Goal: Contribute content: Contribute content

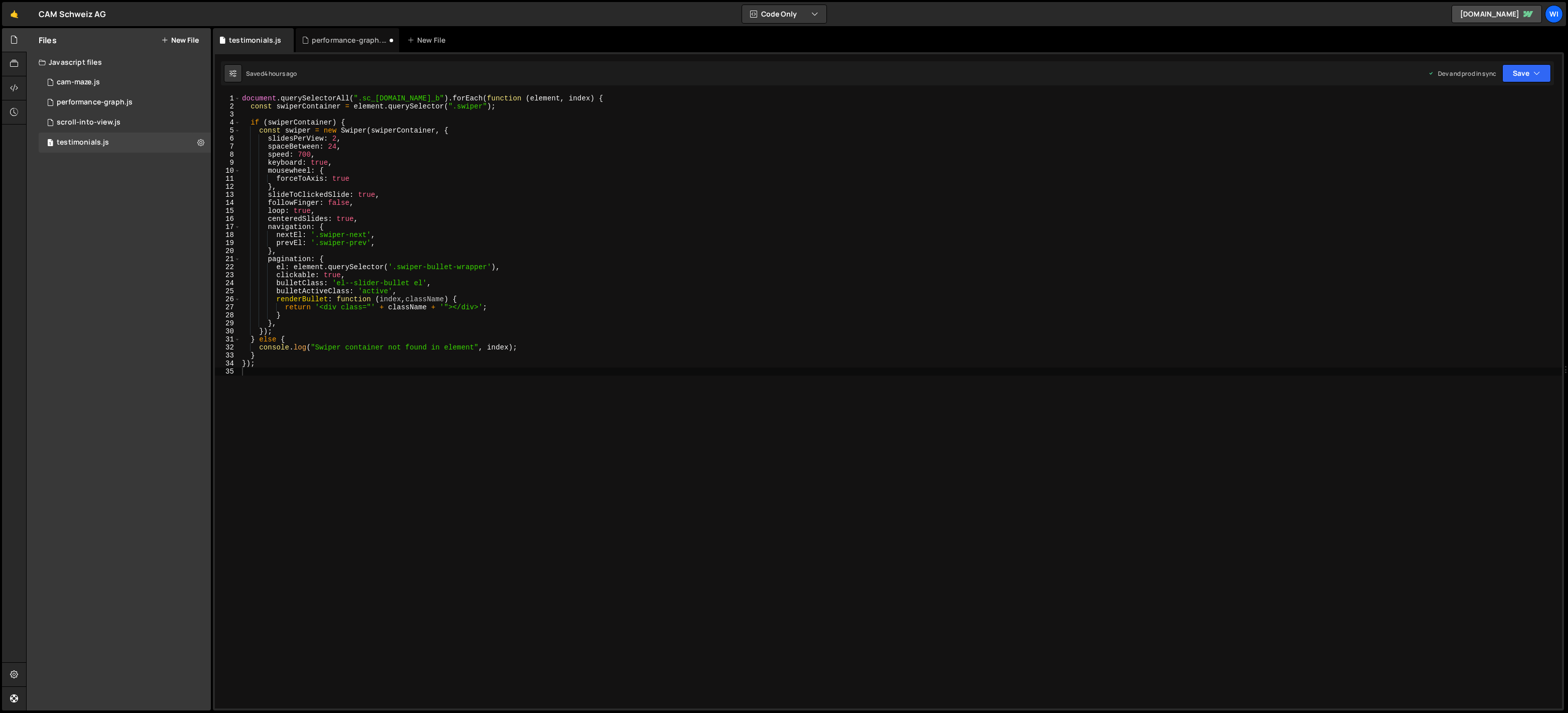
click at [188, 36] on button "New File" at bounding box center [180, 40] width 38 height 8
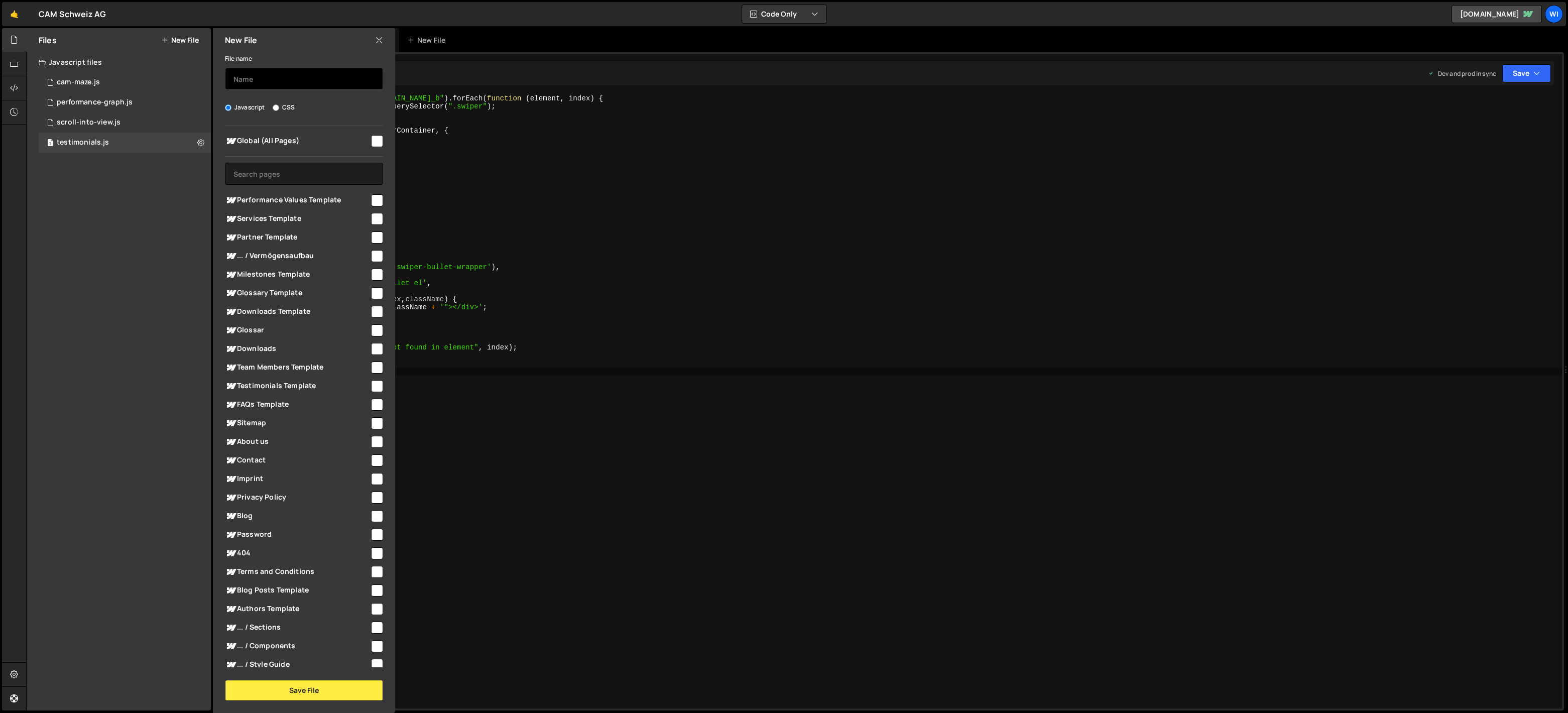
click at [288, 79] on input "text" at bounding box center [304, 78] width 158 height 22
type input "Butt"
type input "btn-hash-hover"
click at [373, 140] on input "checkbox" at bounding box center [376, 141] width 12 height 12
checkbox input "true"
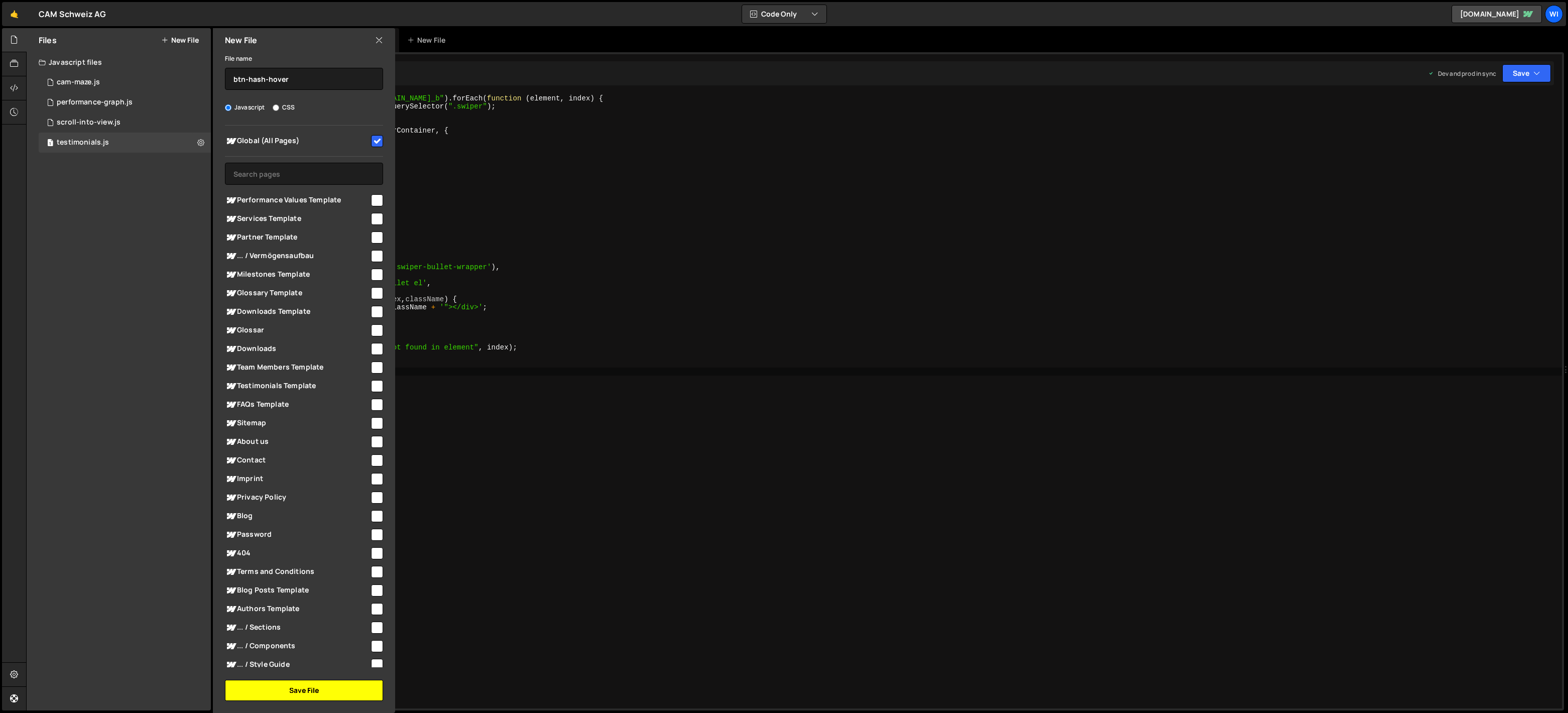
click at [309, 694] on button "Save File" at bounding box center [304, 689] width 158 height 21
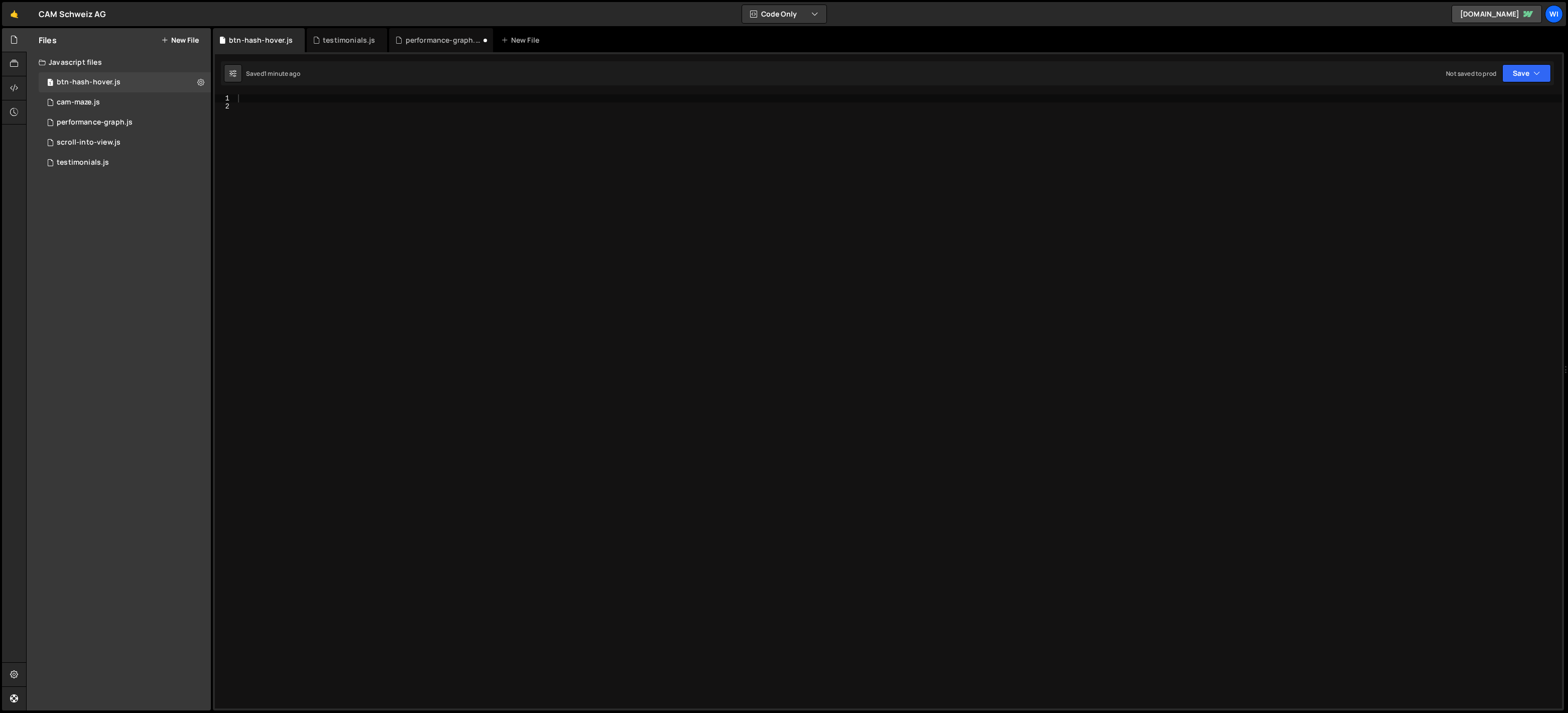
click at [412, 212] on div at bounding box center [899, 409] width 1326 height 630
paste textarea "});"
type textarea "});"
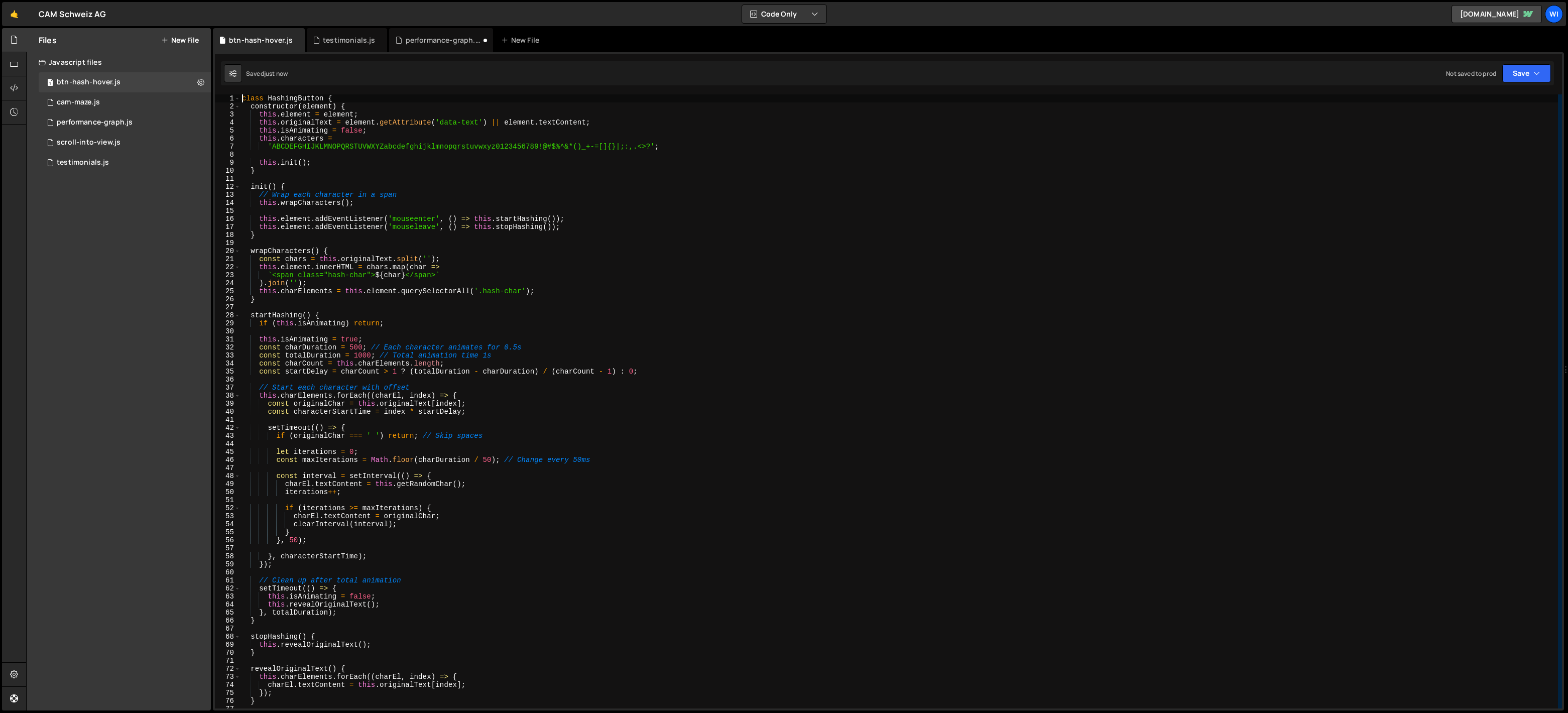
click at [449, 122] on div "class HashingButton { constructor ( element ) { this . element = element ; this…" at bounding box center [899, 409] width 1319 height 630
click at [476, 120] on div "class HashingButton { constructor ( element ) { this . element = element ; this…" at bounding box center [899, 409] width 1319 height 630
click at [480, 120] on div "class HashingButton { constructor ( element ) { this . element = element ; this…" at bounding box center [899, 409] width 1319 height 630
drag, startPoint x: 523, startPoint y: 292, endPoint x: 504, endPoint y: 289, distance: 19.2
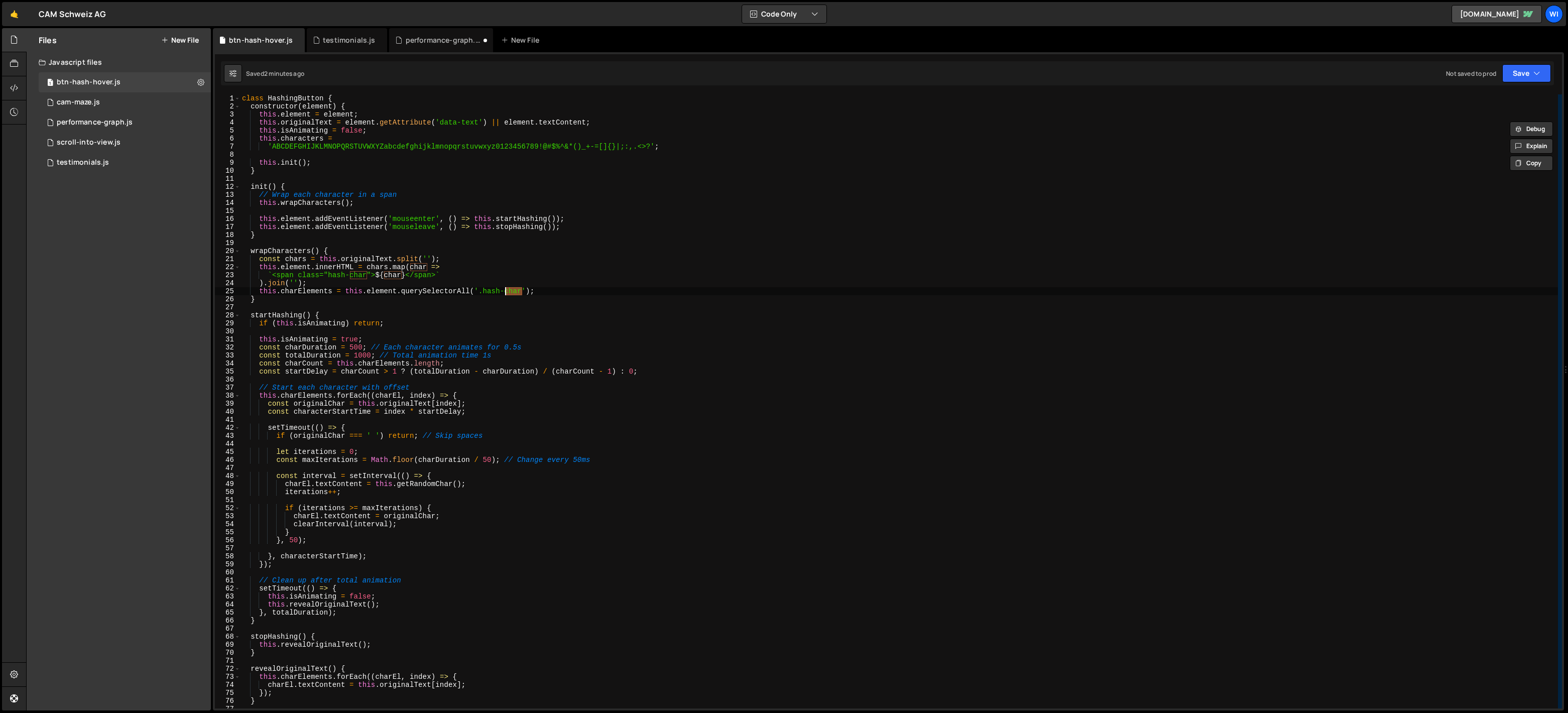
click at [504, 290] on div "class HashingButton { constructor ( element ) { this . element = element ; this…" at bounding box center [899, 409] width 1319 height 630
click at [492, 261] on div "class HashingButton { constructor ( element ) { this . element = element ; this…" at bounding box center [899, 409] width 1319 height 630
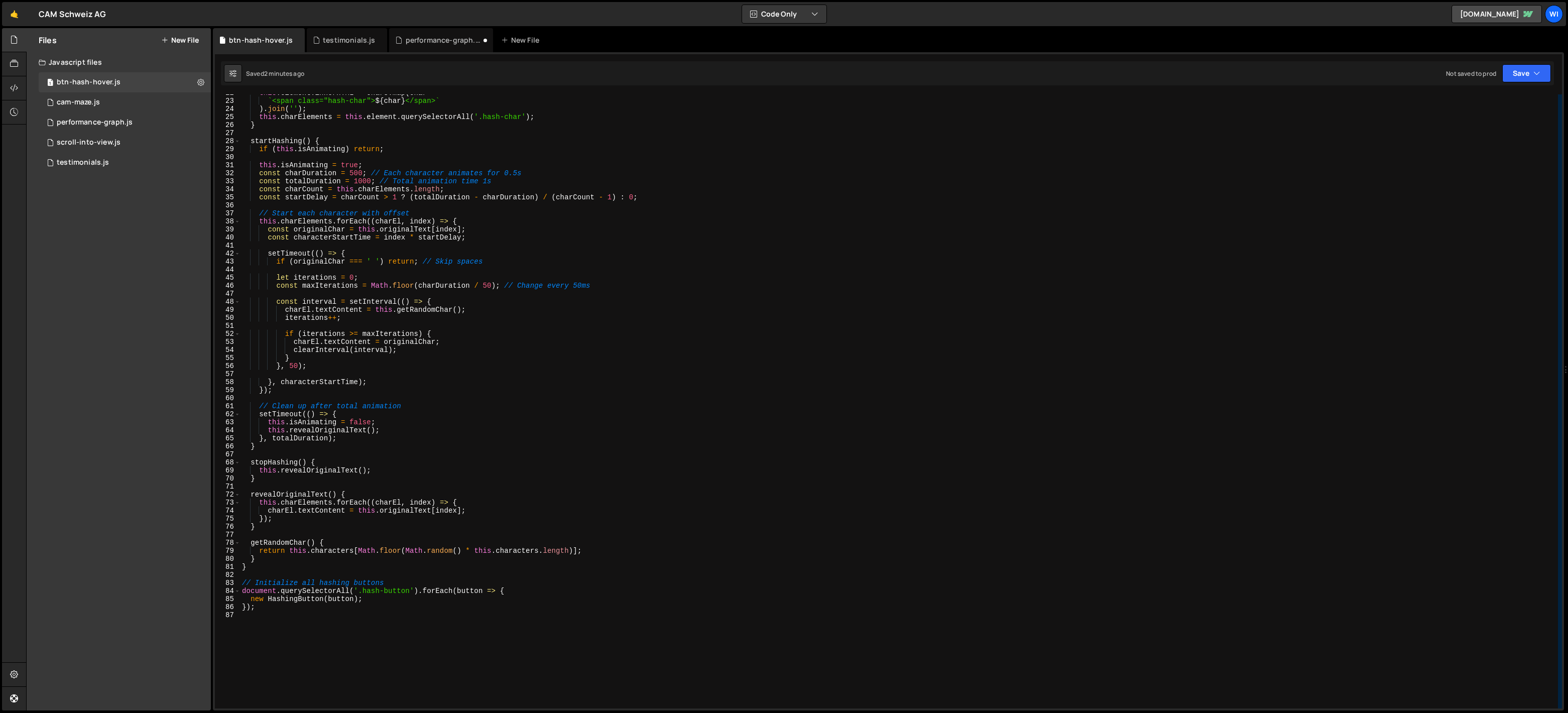
scroll to position [174, 0]
click at [369, 589] on div "this . element . innerHTML = chars . map ( char => ` <span class="hash-char"> $…" at bounding box center [899, 404] width 1319 height 630
drag, startPoint x: 396, startPoint y: 589, endPoint x: 405, endPoint y: 589, distance: 9.0
click at [405, 589] on div "this . element . innerHTML = chars . map ( char => ` <span class="hash-char"> $…" at bounding box center [899, 404] width 1319 height 630
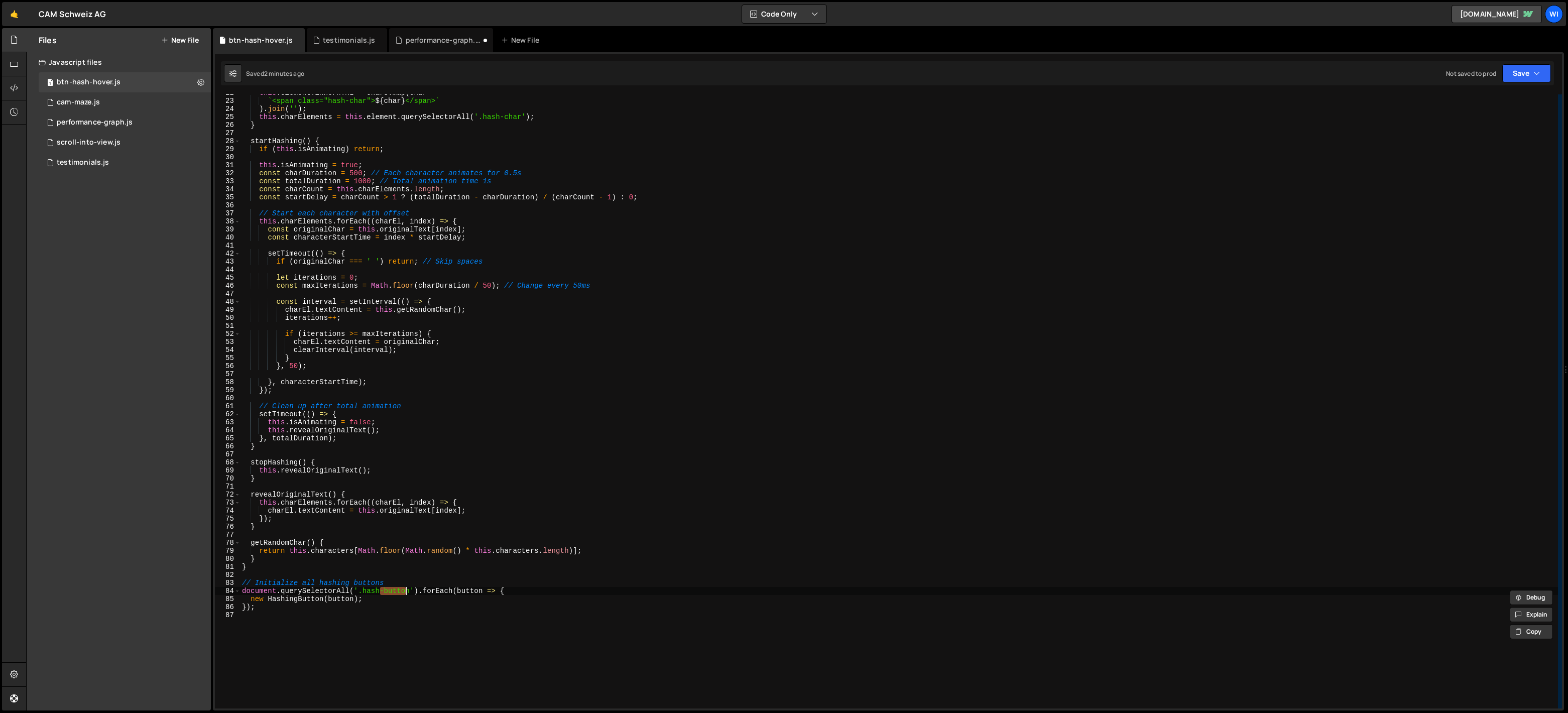
click at [409, 589] on div "this . element . innerHTML = chars . map ( char => ` <span class="hash-char"> $…" at bounding box center [899, 404] width 1319 height 630
click at [364, 590] on div "this . element . innerHTML = chars . map ( char => ` <span class="hash-char"> $…" at bounding box center [899, 404] width 1319 height 630
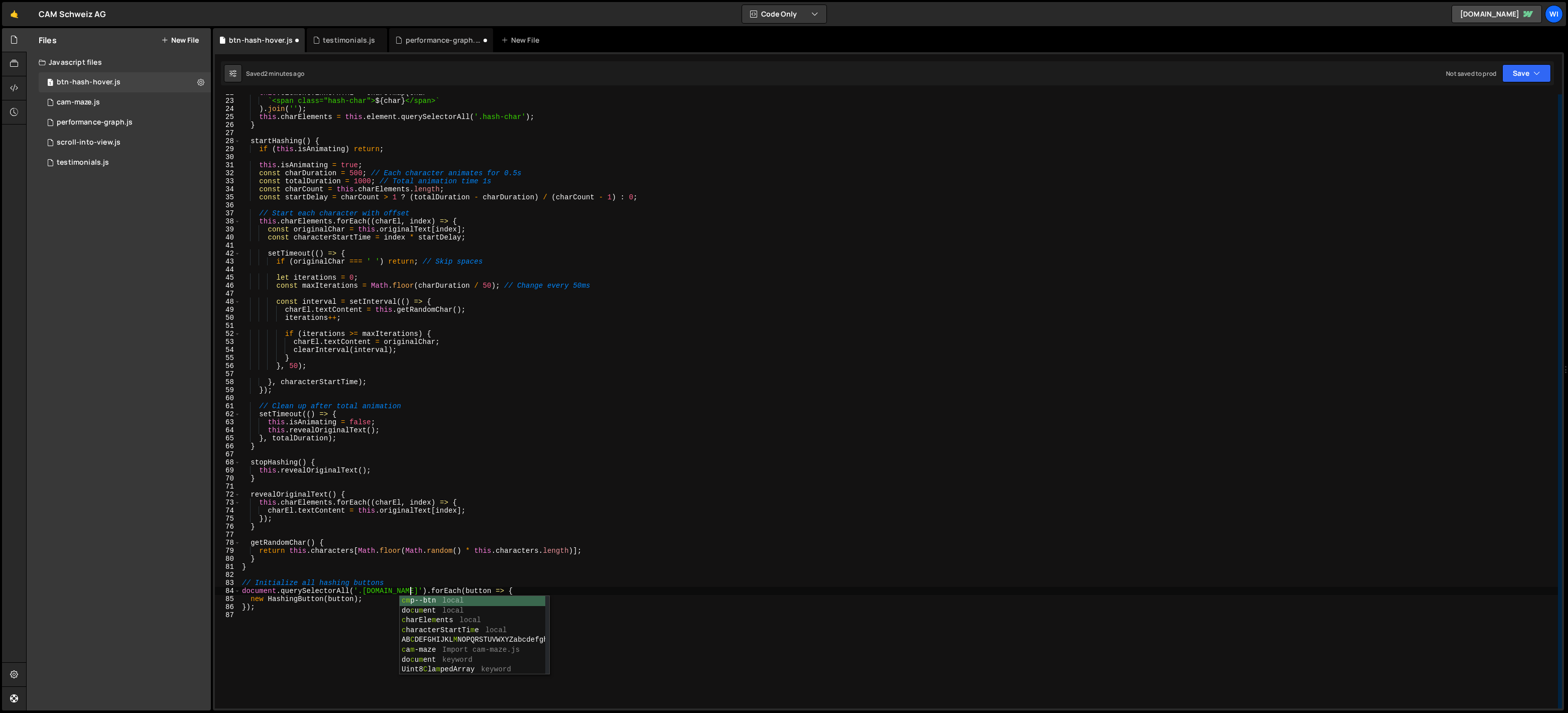
scroll to position [0, 12]
click at [508, 506] on div "this . element . innerHTML = chars . map ( char => ` <span class="hash-char"> $…" at bounding box center [899, 404] width 1319 height 630
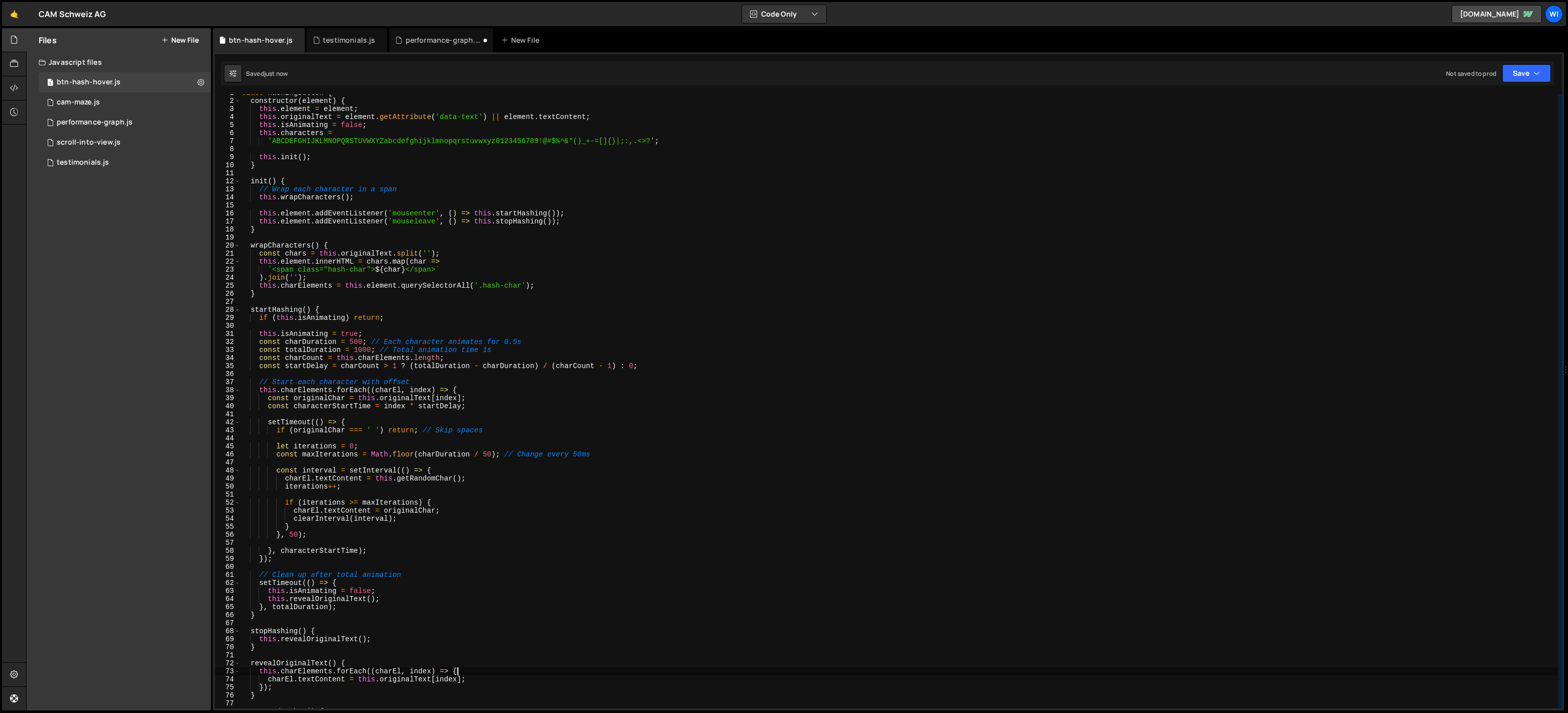
scroll to position [2, 0]
click at [352, 347] on div "class HashingButton { constructor ( element ) { this . element = element ; this…" at bounding box center [899, 408] width 1319 height 630
click at [371, 341] on div "class HashingButton { constructor ( element ) { this . element = element ; this…" at bounding box center [899, 408] width 1319 height 630
click at [358, 354] on div "class HashingButton { constructor ( element ) { this . element = element ; this…" at bounding box center [899, 408] width 1319 height 630
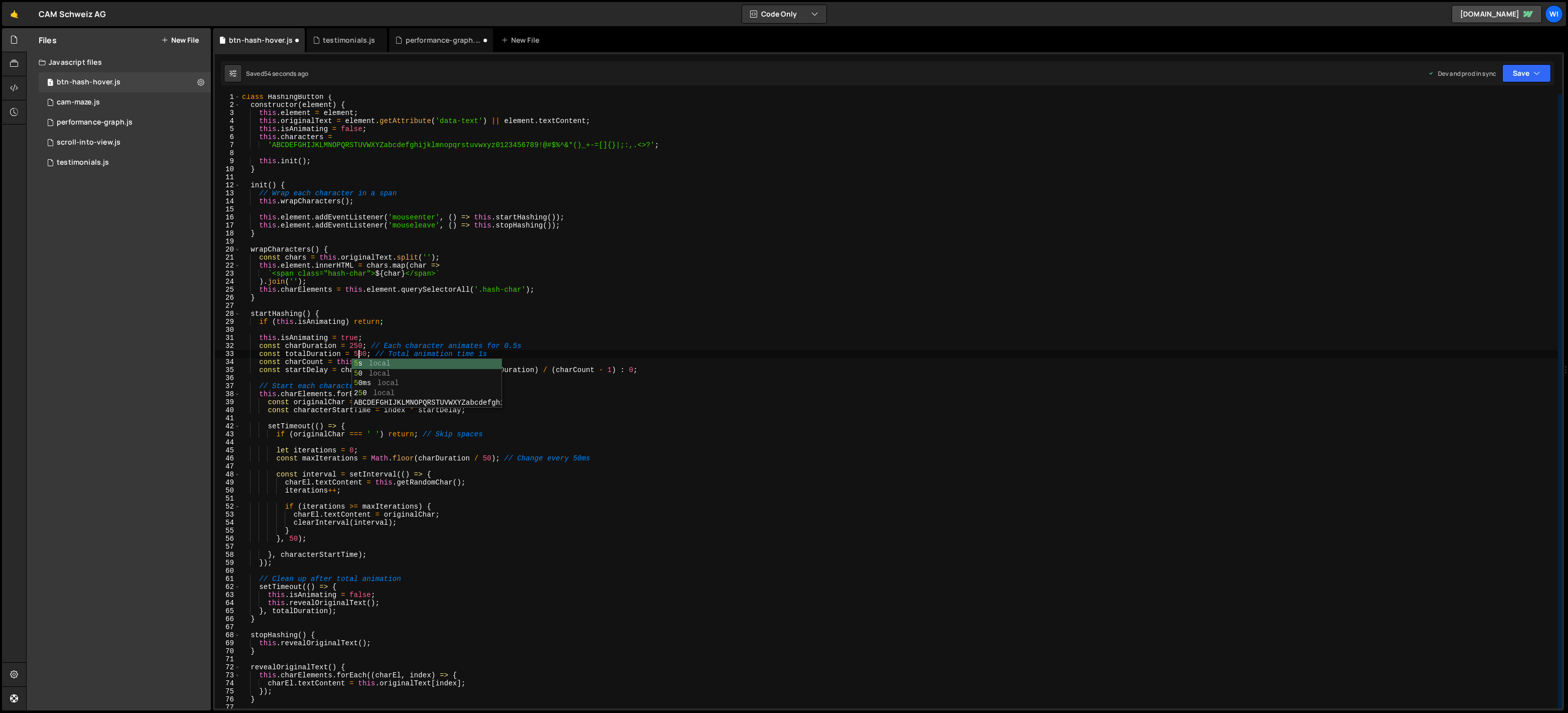
click at [535, 355] on div "class HashingButton { constructor ( element ) { this . element = element ; this…" at bounding box center [899, 408] width 1319 height 630
click at [373, 351] on div "class HashingButton { constructor ( element ) { this . element = element ; this…" at bounding box center [899, 408] width 1319 height 630
drag, startPoint x: 537, startPoint y: 342, endPoint x: 368, endPoint y: 345, distance: 169.0
click at [368, 345] on div "class HashingButton { constructor ( element ) { this . element = element ; this…" at bounding box center [899, 408] width 1319 height 630
type textarea "const charDuration = 250;"
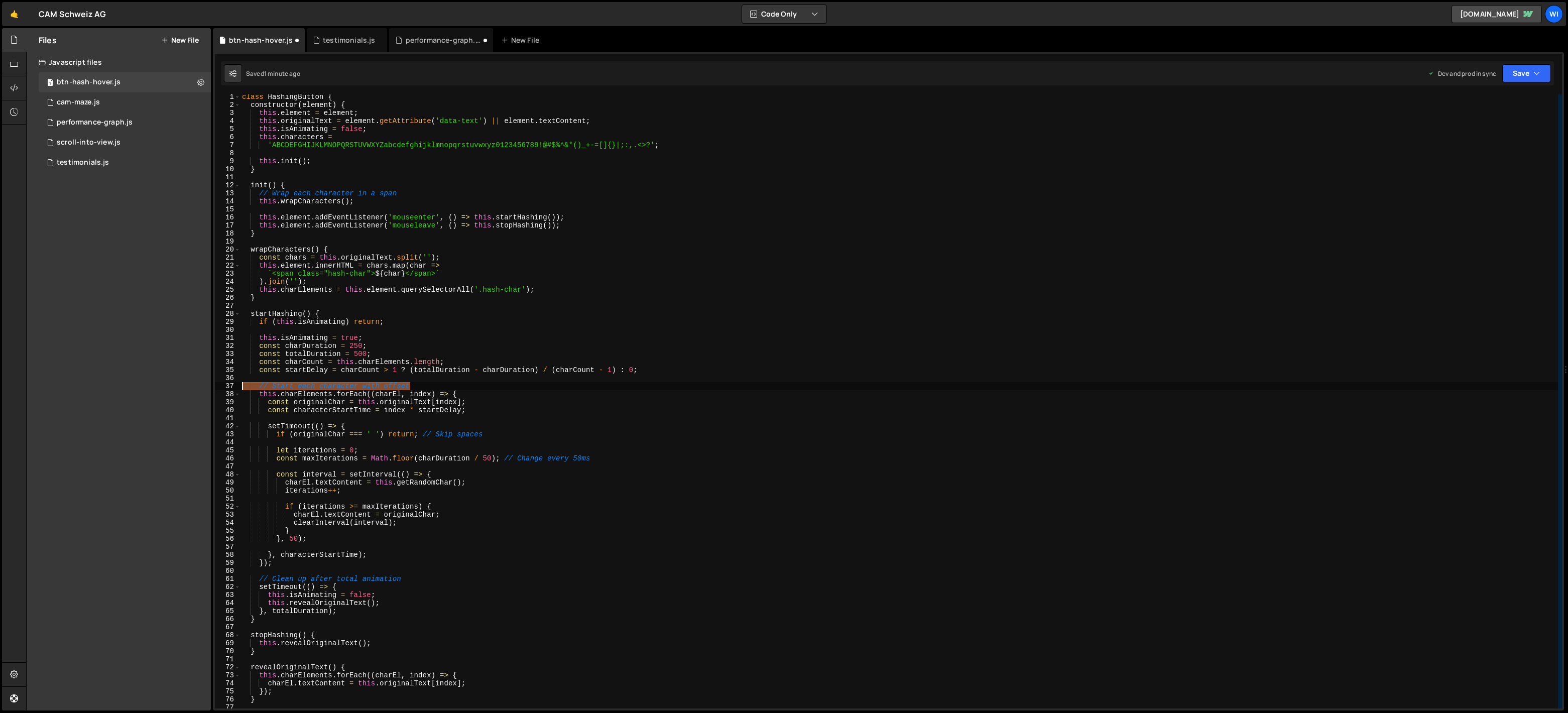
drag, startPoint x: 424, startPoint y: 385, endPoint x: 191, endPoint y: 388, distance: 233.0
click at [191, 388] on div "Files New File Javascript files 1 btn-hash-hover.js 0 1 cam-maze.js 0 1 perform…" at bounding box center [797, 370] width 1543 height 683
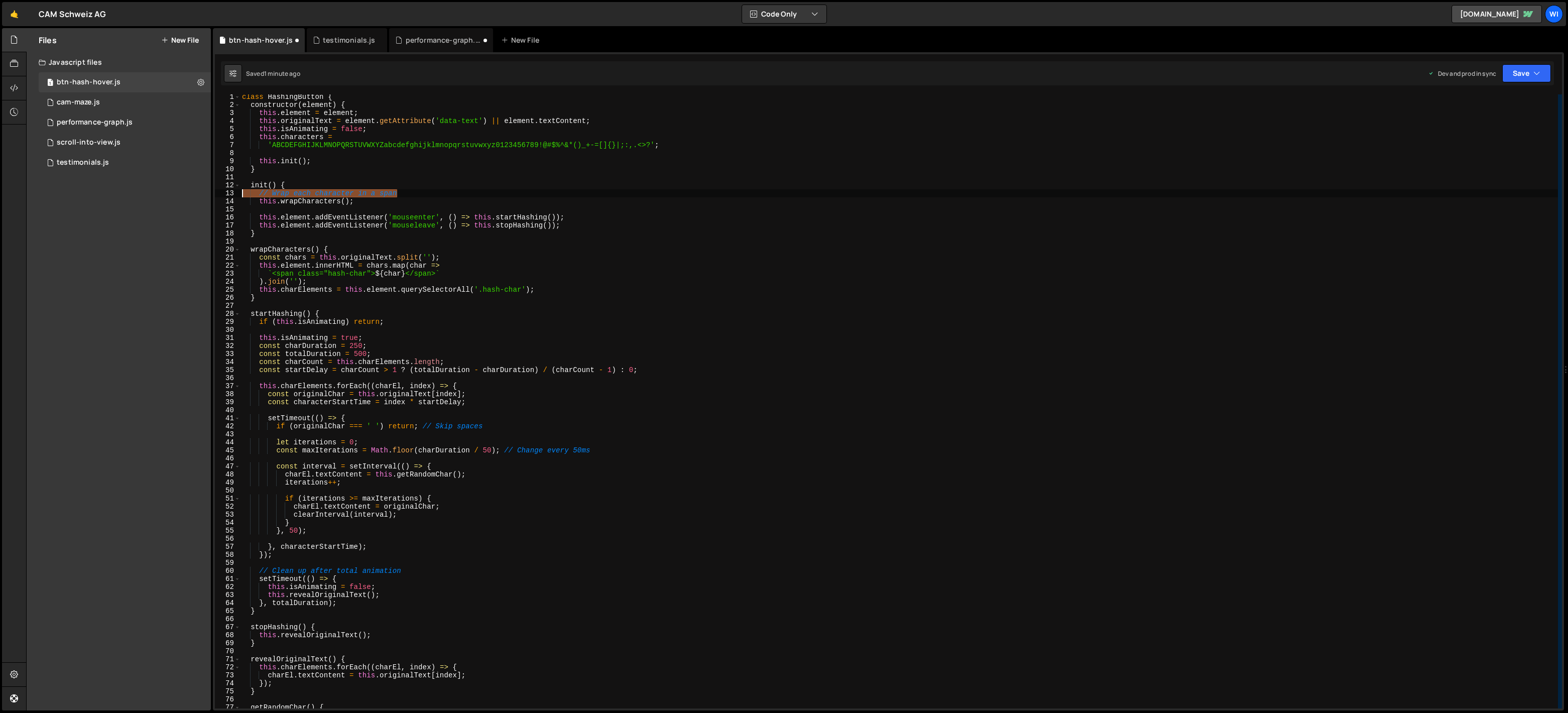
drag, startPoint x: 414, startPoint y: 192, endPoint x: 136, endPoint y: 195, distance: 278.0
click at [136, 195] on div "Files New File Javascript files 1 btn-hash-hover.js 0 1 cam-maze.js 0 1 perform…" at bounding box center [797, 370] width 1543 height 683
type textarea "// Wrap each character in a span"
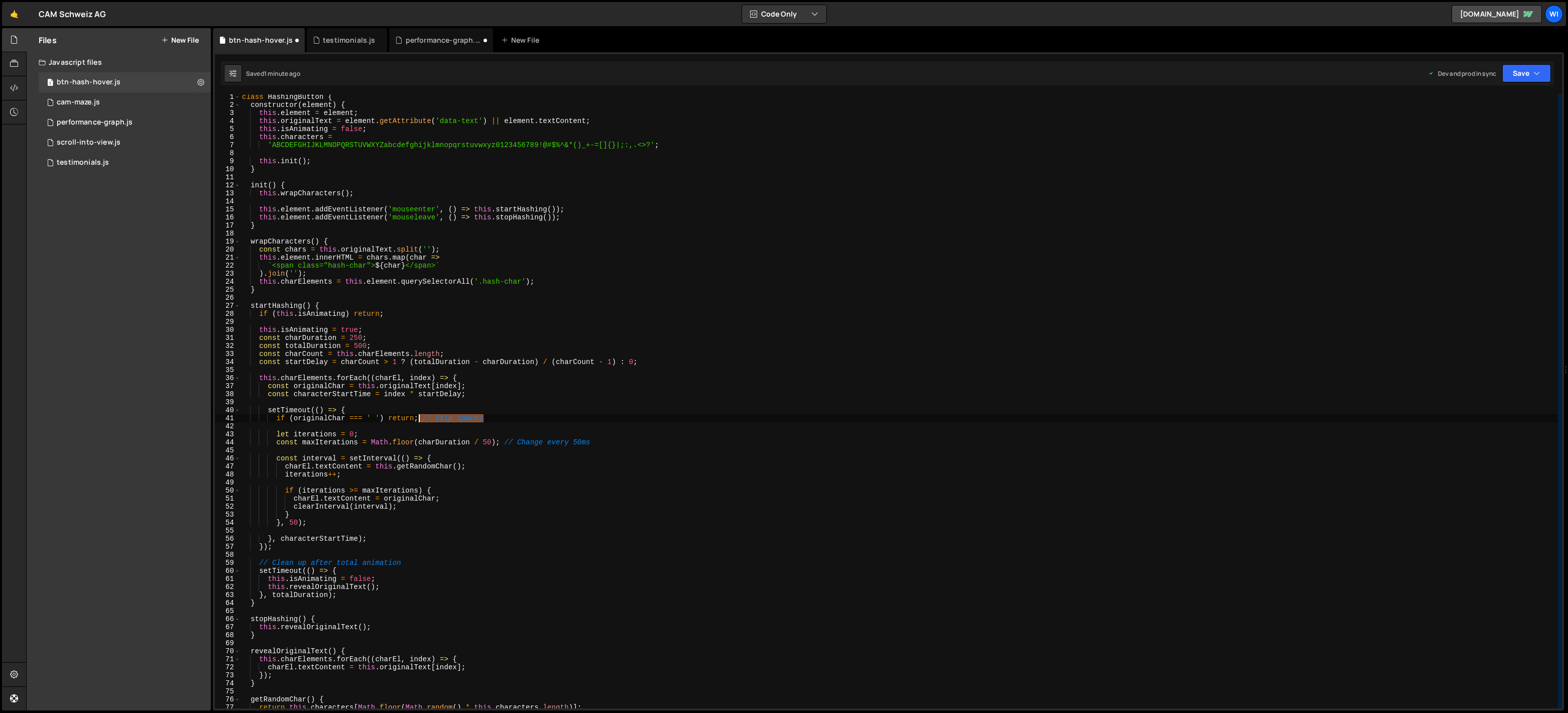
drag, startPoint x: 515, startPoint y: 415, endPoint x: 419, endPoint y: 416, distance: 96.0
click at [419, 416] on div "class HashingButton { constructor ( element ) { this . element = element ; this…" at bounding box center [899, 408] width 1319 height 630
drag, startPoint x: 622, startPoint y: 443, endPoint x: 503, endPoint y: 442, distance: 119.0
click at [503, 442] on div "class HashingButton { constructor ( element ) { this . element = element ; this…" at bounding box center [899, 408] width 1319 height 630
type textarea "const maxIterations = Math.floor(charDuration / 50);"
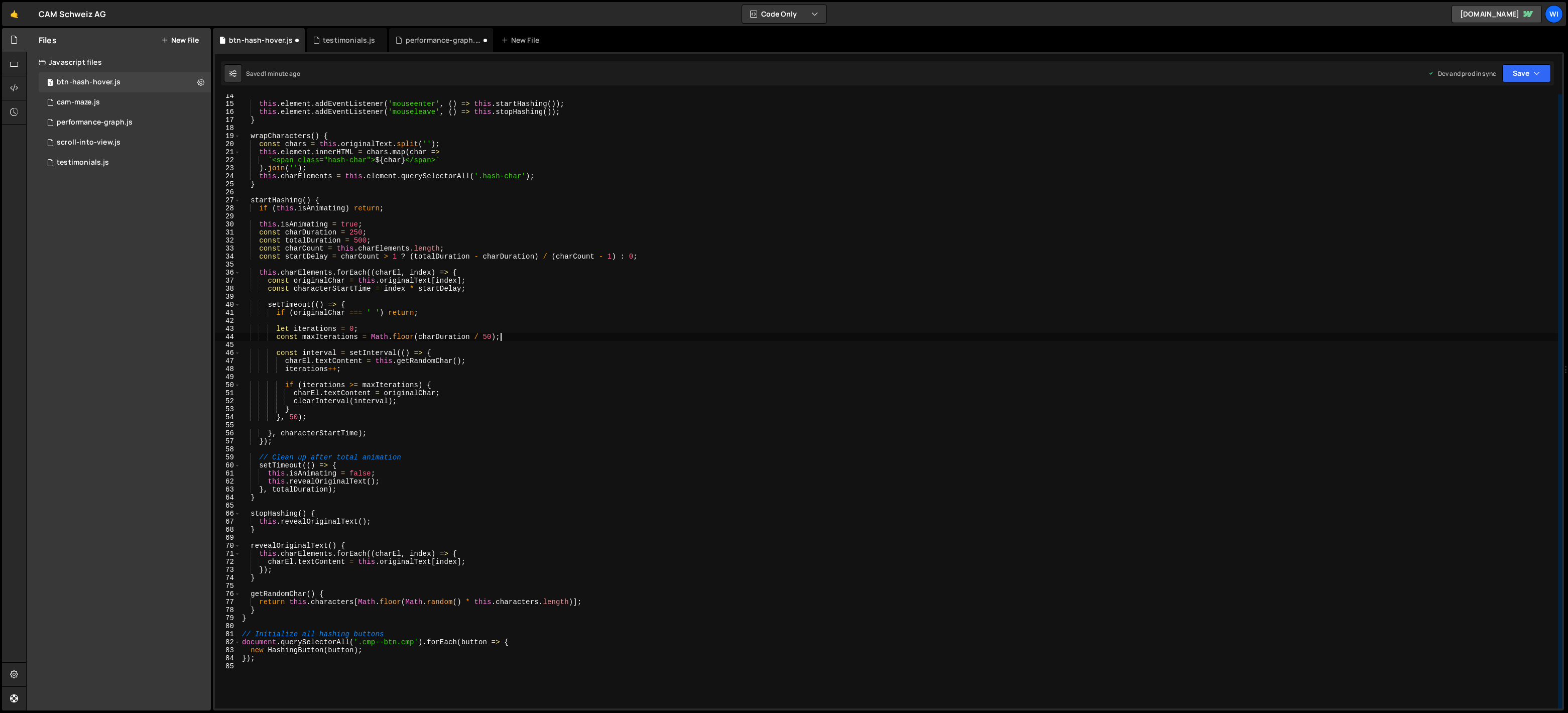
scroll to position [199, 0]
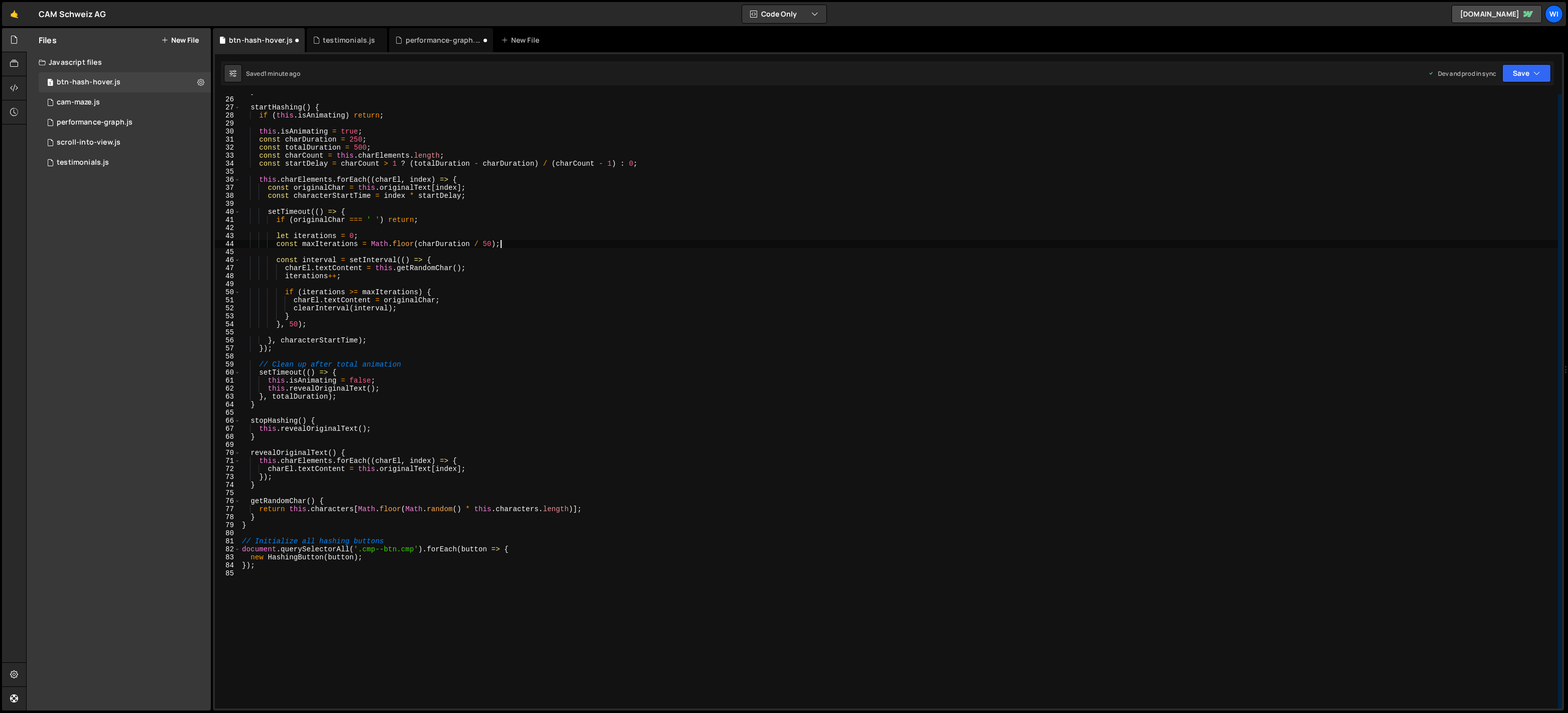
click at [439, 353] on div "} startHashing ( ) { if ( this . isAnimating ) return ; this . isAnimating = tr…" at bounding box center [899, 403] width 1319 height 630
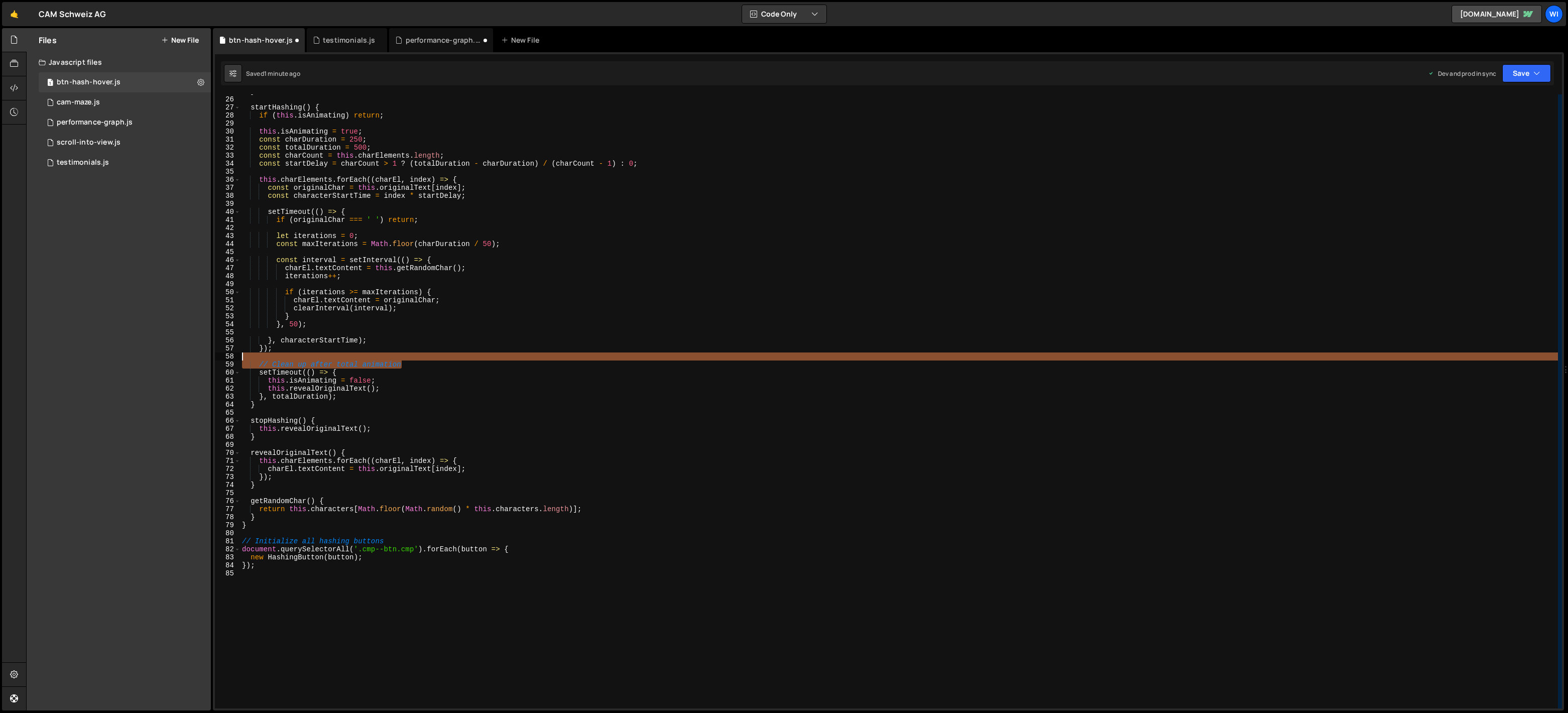
drag, startPoint x: 436, startPoint y: 365, endPoint x: 181, endPoint y: 360, distance: 255.0
click at [181, 360] on div "Files New File Javascript files 1 btn-hash-hover.js 0 1 cam-maze.js 0 1 perform…" at bounding box center [797, 370] width 1543 height 683
type textarea "// Clean up after total animation"
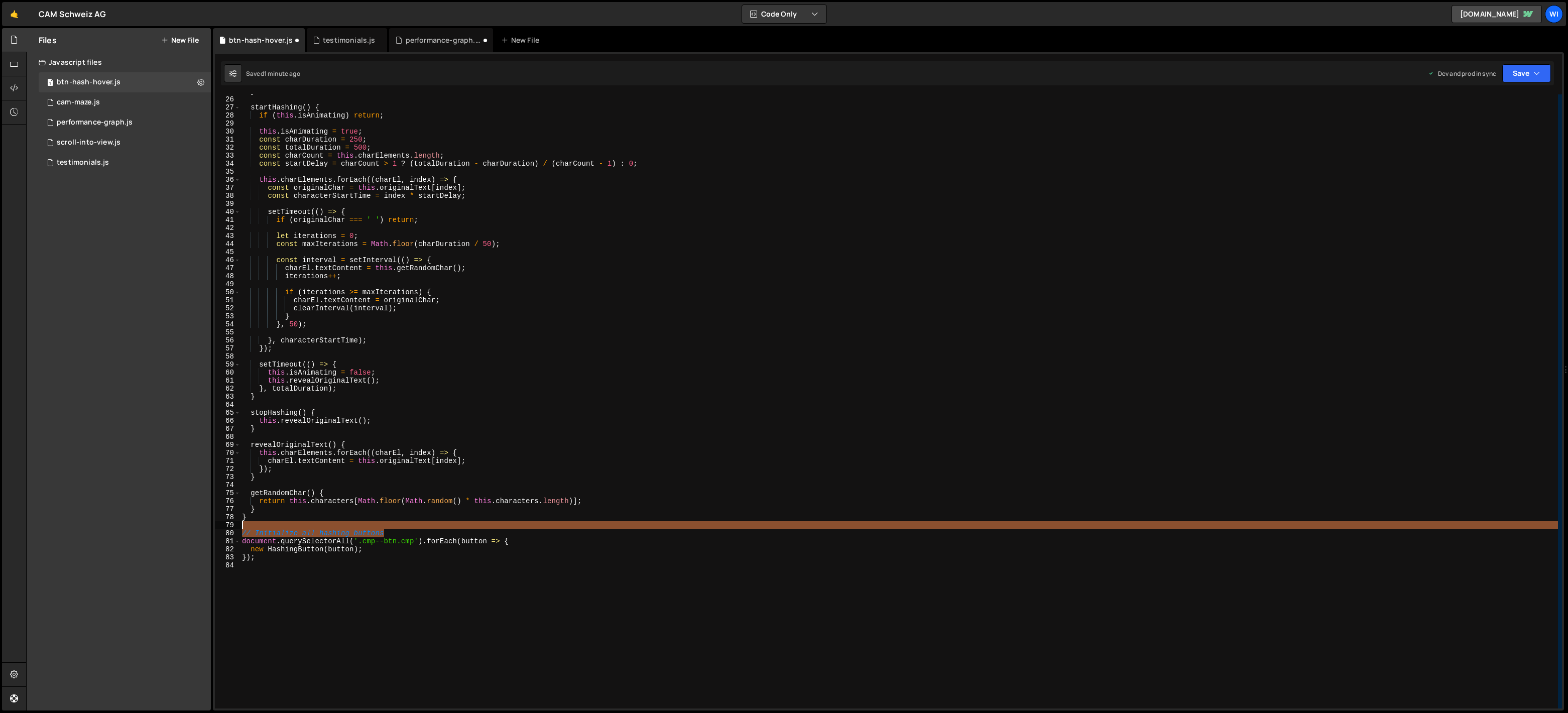
drag, startPoint x: 407, startPoint y: 530, endPoint x: 201, endPoint y: 524, distance: 206.1
click at [201, 524] on div "Files New File Javascript files 1 btn-hash-hover.js 0 1 cam-maze.js 0 1 perform…" at bounding box center [797, 370] width 1543 height 683
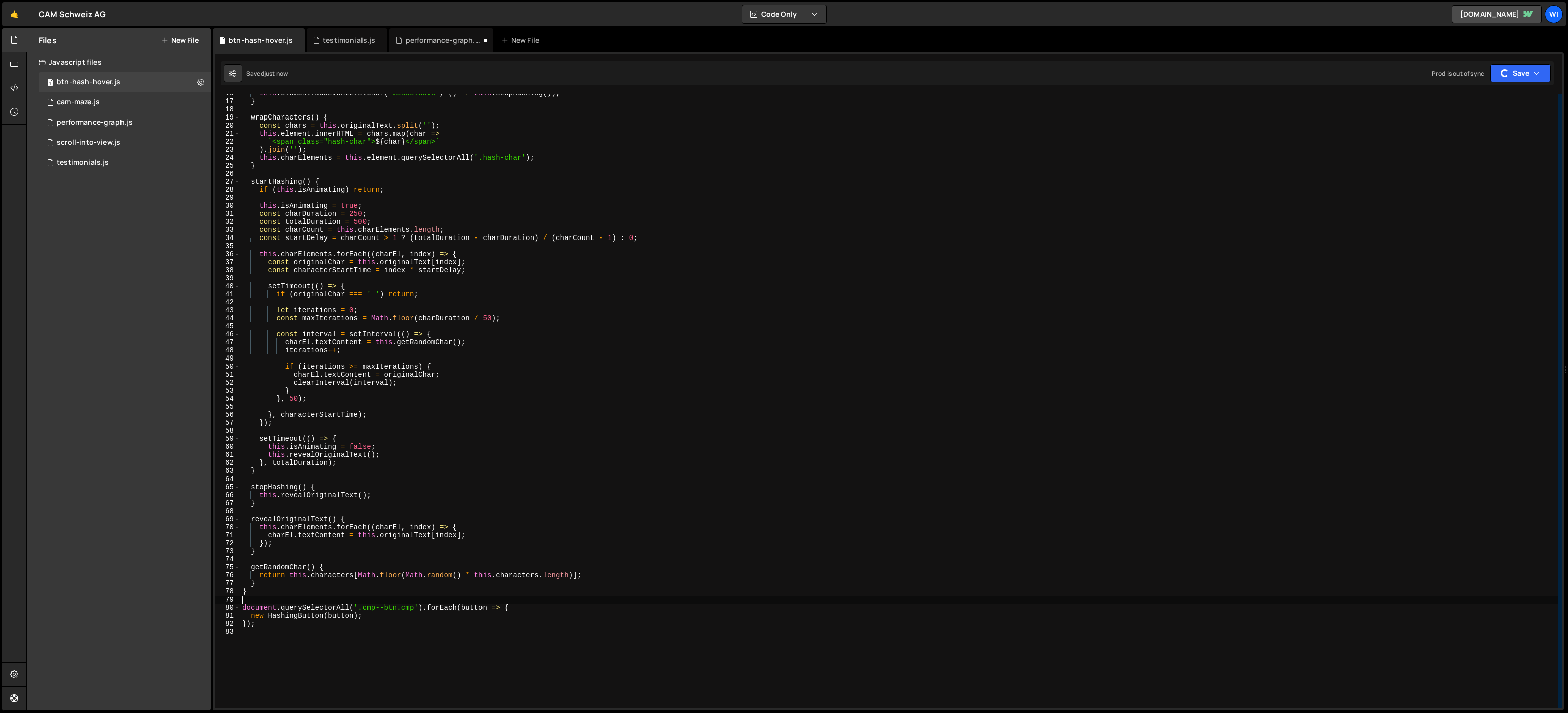
scroll to position [0, 0]
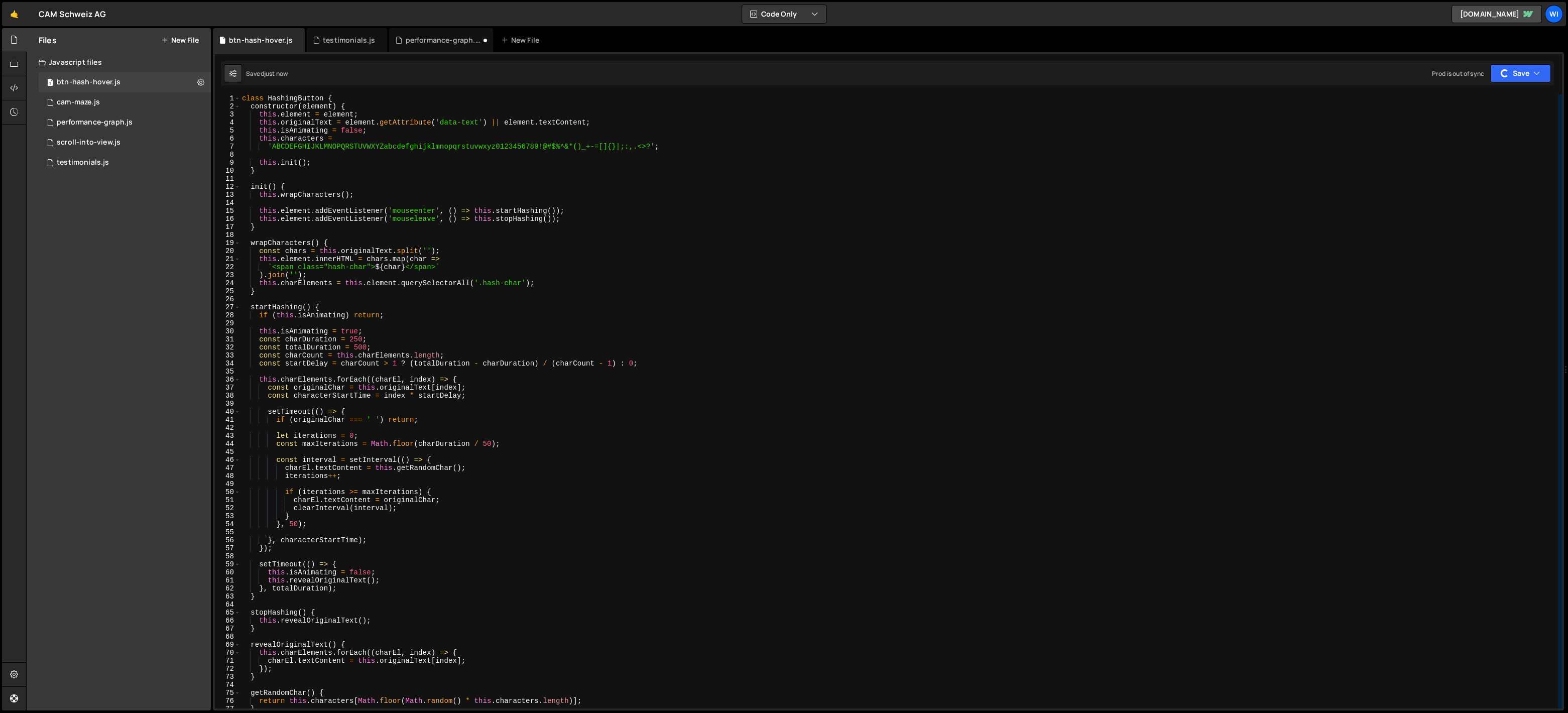
click at [527, 346] on div "class HashingButton { constructor ( element ) { this . element = element ; this…" at bounding box center [899, 409] width 1319 height 630
click at [497, 309] on div "class HashingButton { constructor ( element ) { this . element = element ; this…" at bounding box center [899, 409] width 1319 height 630
click at [448, 356] on div "class HashingButton { constructor ( element ) { this . element = element ; this…" at bounding box center [899, 409] width 1319 height 630
type textarea "const charCount = this.charElements.length;"
click at [201, 76] on button at bounding box center [200, 82] width 18 height 18
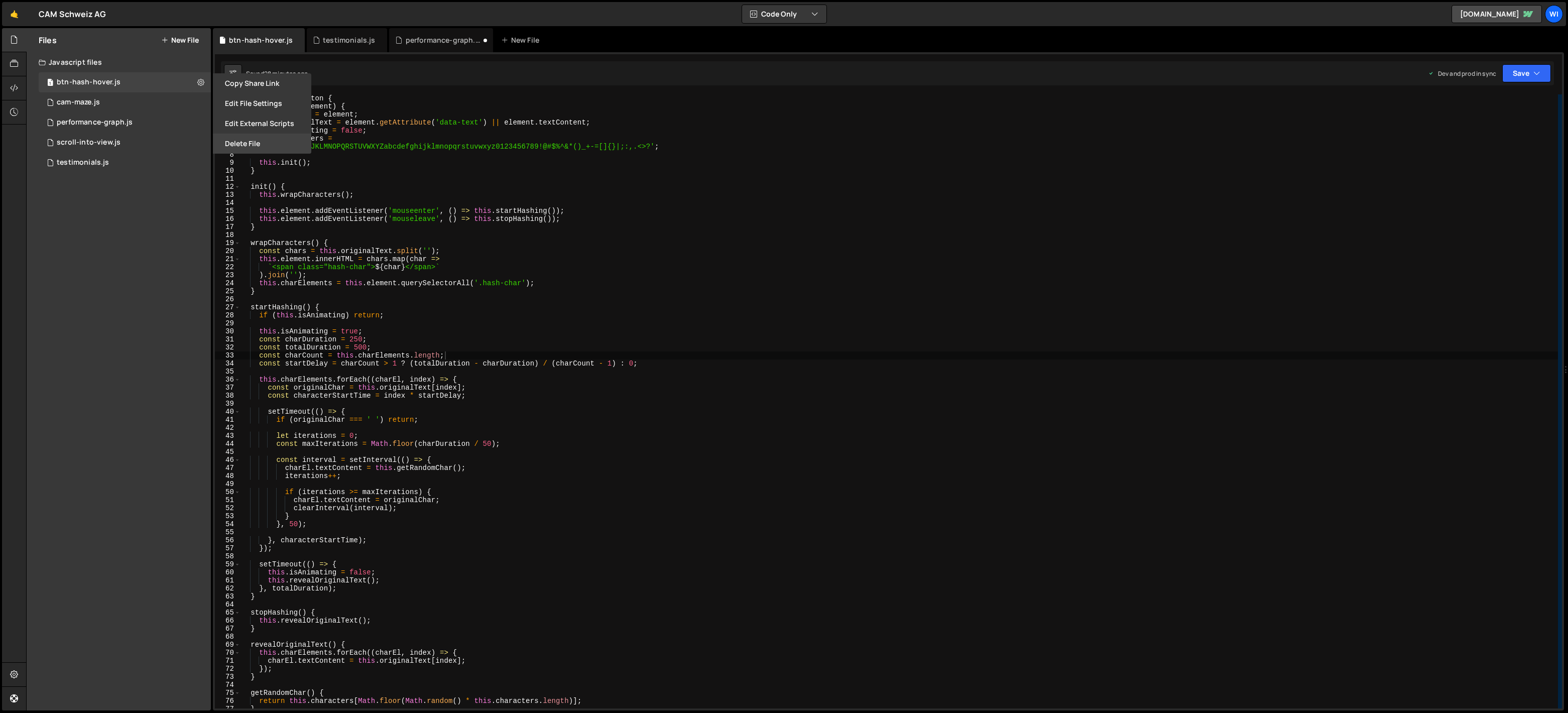
click at [242, 134] on button "Delete File" at bounding box center [262, 143] width 99 height 20
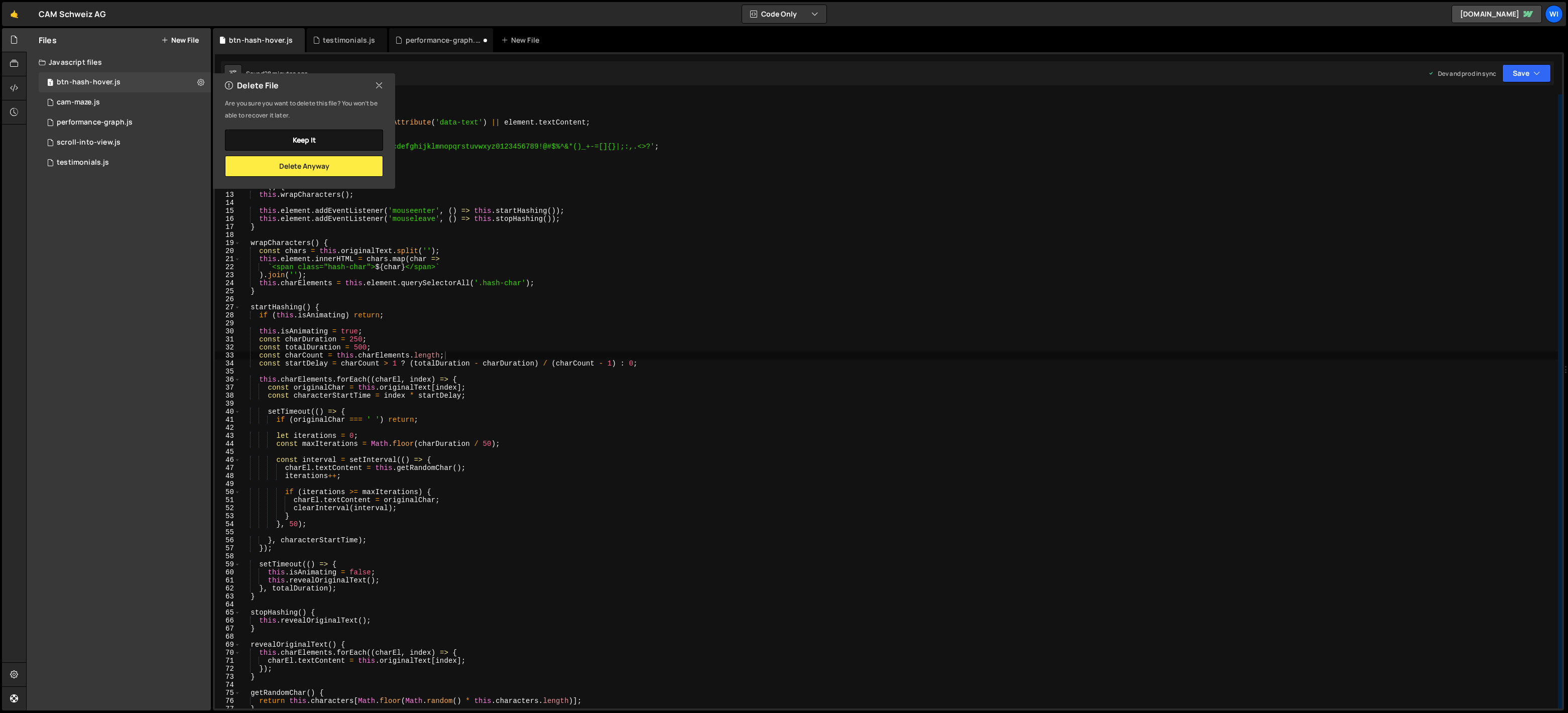
click at [317, 131] on button "Keep it" at bounding box center [304, 140] width 158 height 21
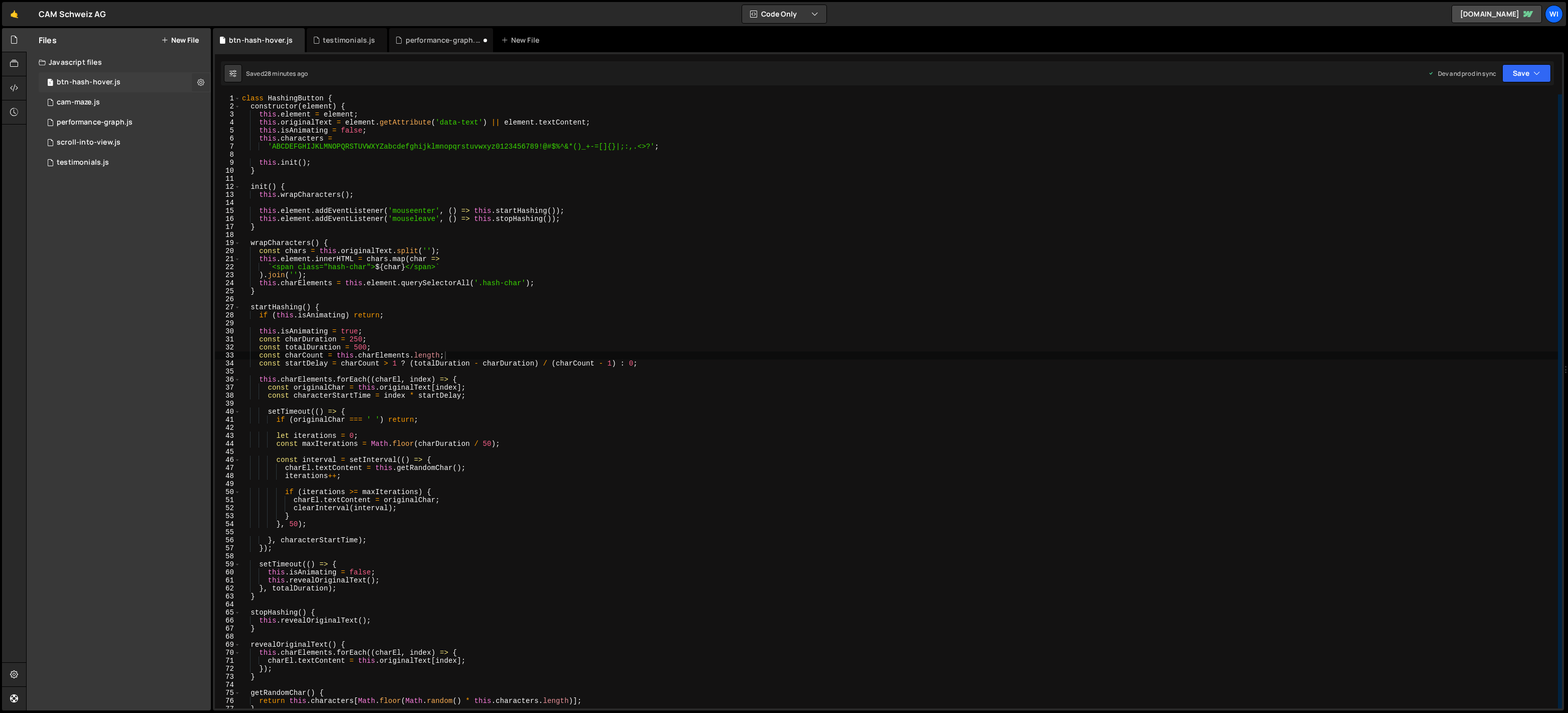
click at [201, 80] on icon at bounding box center [200, 82] width 7 height 9
click at [248, 145] on button "Delete File" at bounding box center [262, 143] width 99 height 20
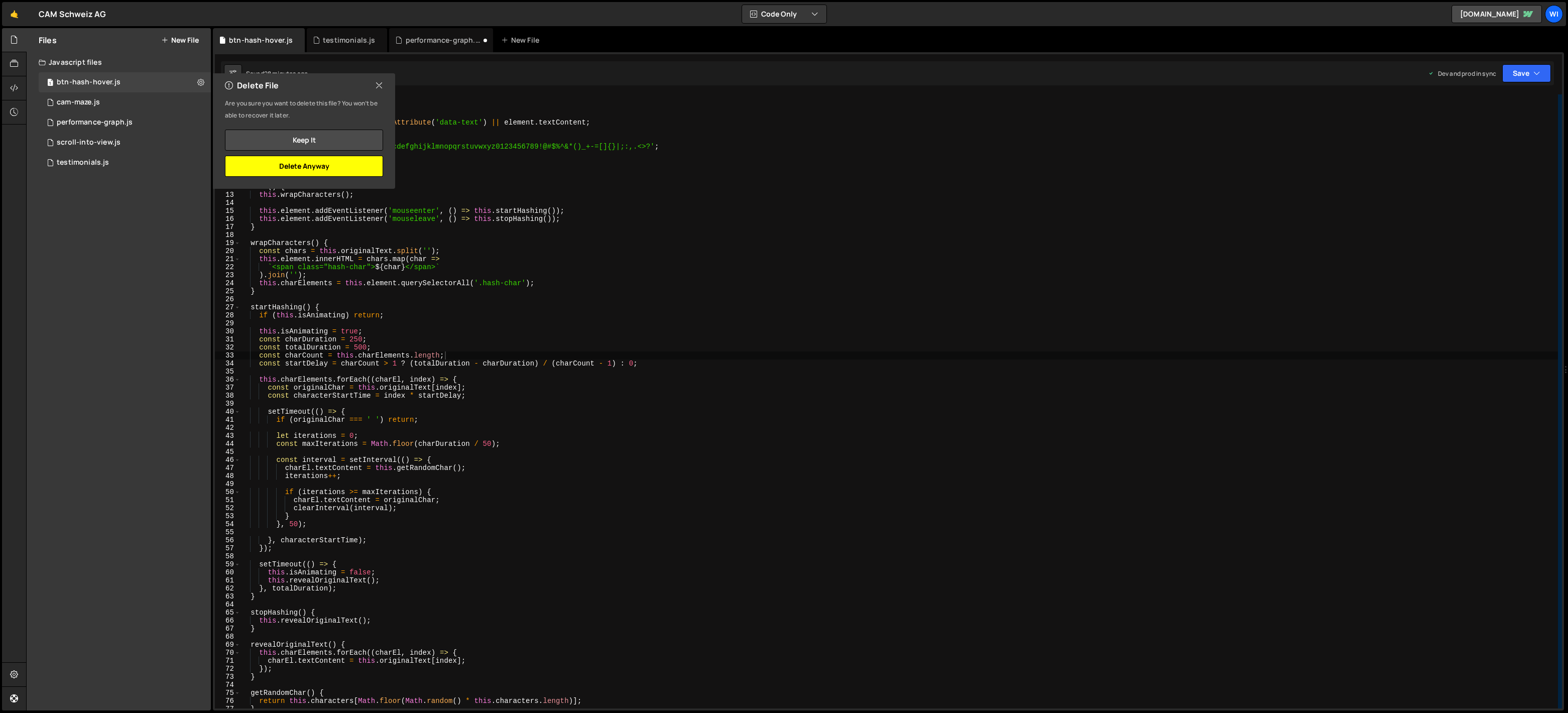
click at [306, 167] on button "Delete Anyway" at bounding box center [304, 166] width 158 height 21
